Goal: Find specific page/section: Find specific page/section

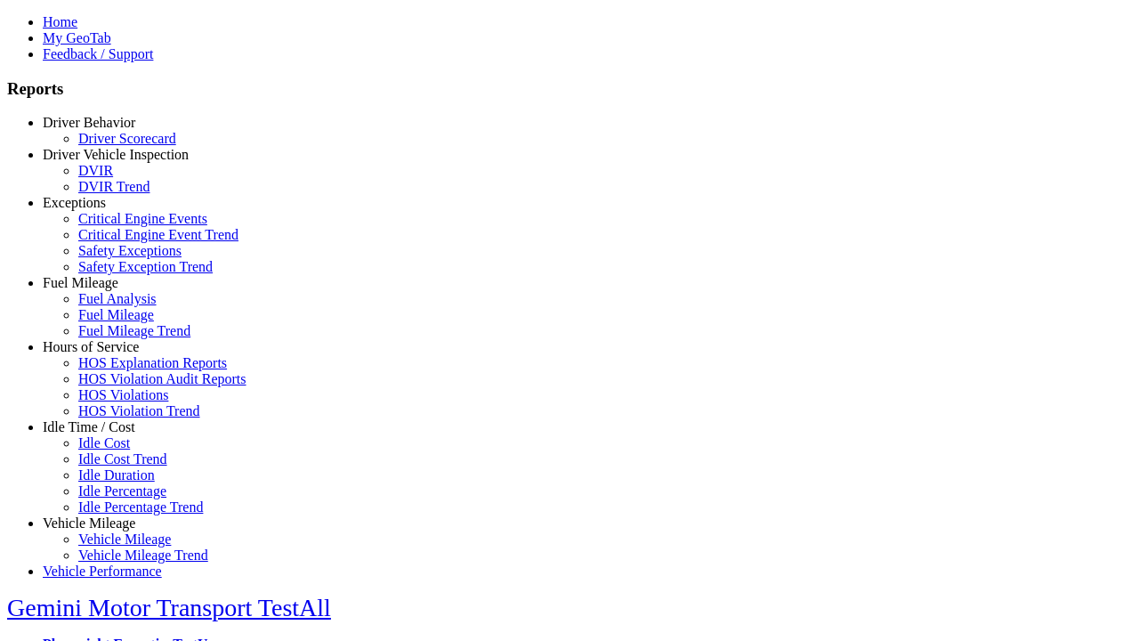
click at [102, 290] on link "Fuel Mileage" at bounding box center [81, 282] width 76 height 15
click at [116, 322] on link "Fuel Mileage" at bounding box center [116, 314] width 76 height 15
select select "**********"
type input "**********"
